Goal: Entertainment & Leisure: Consume media (video, audio)

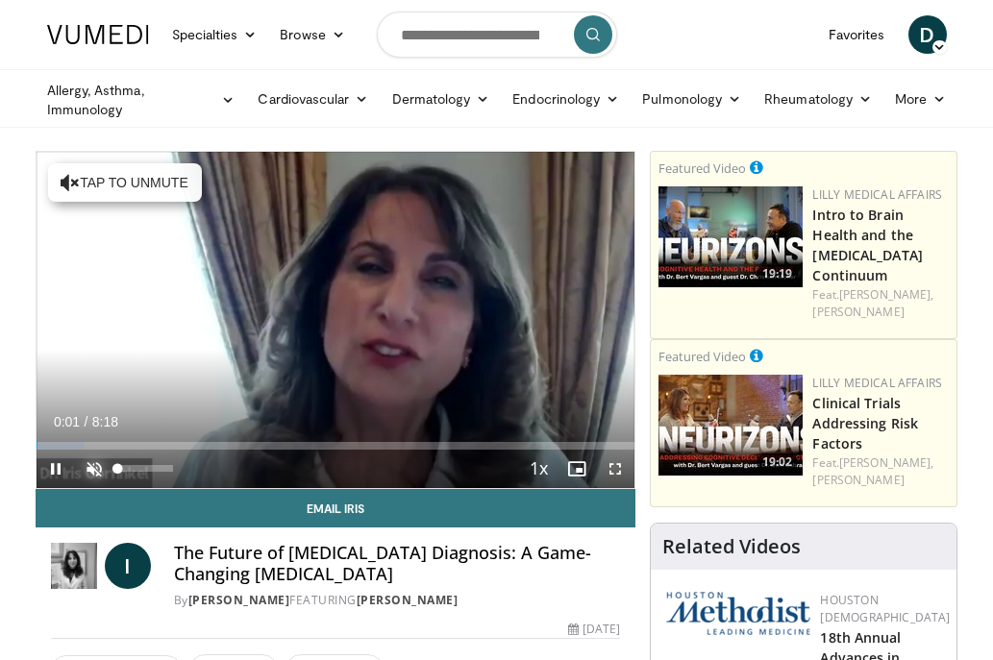
click at [95, 471] on span "Video Player" at bounding box center [94, 469] width 38 height 38
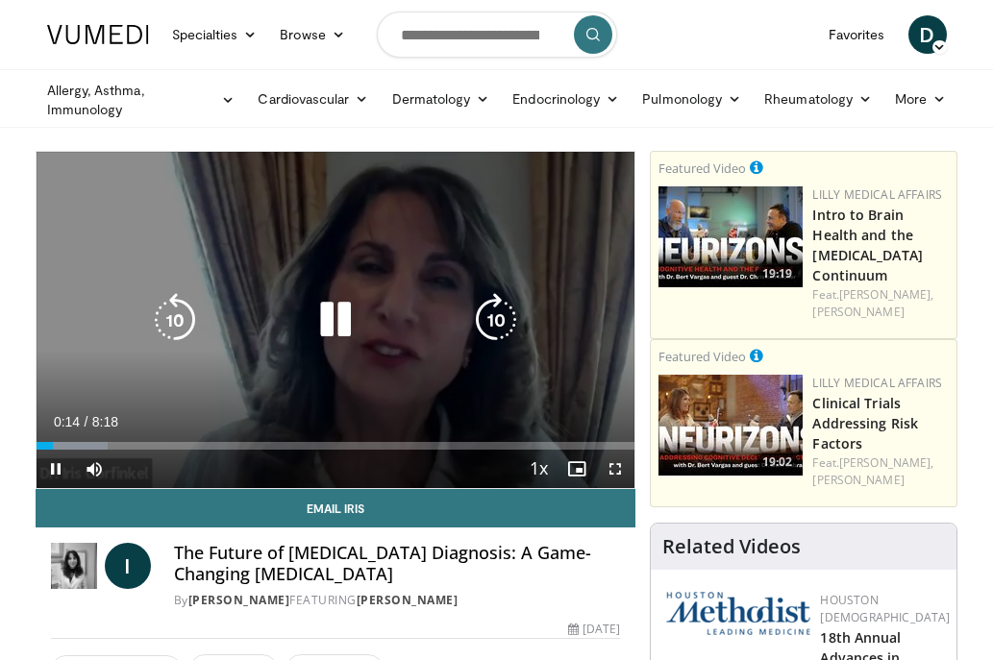
click at [266, 275] on div "10 seconds Tap to unmute" at bounding box center [336, 320] width 599 height 336
